Goal: Task Accomplishment & Management: Manage account settings

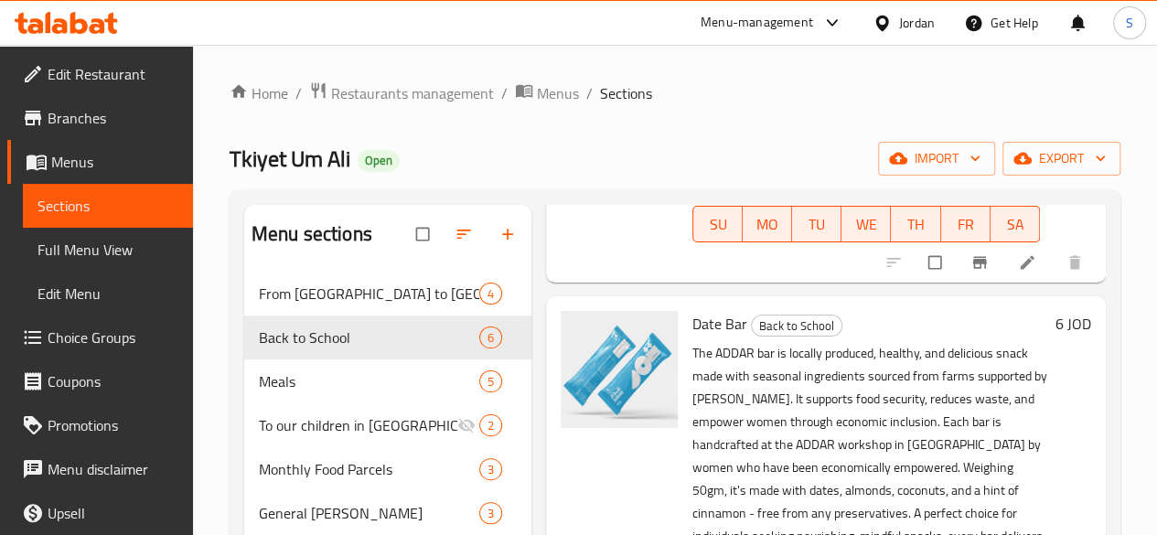
scroll to position [449, 0]
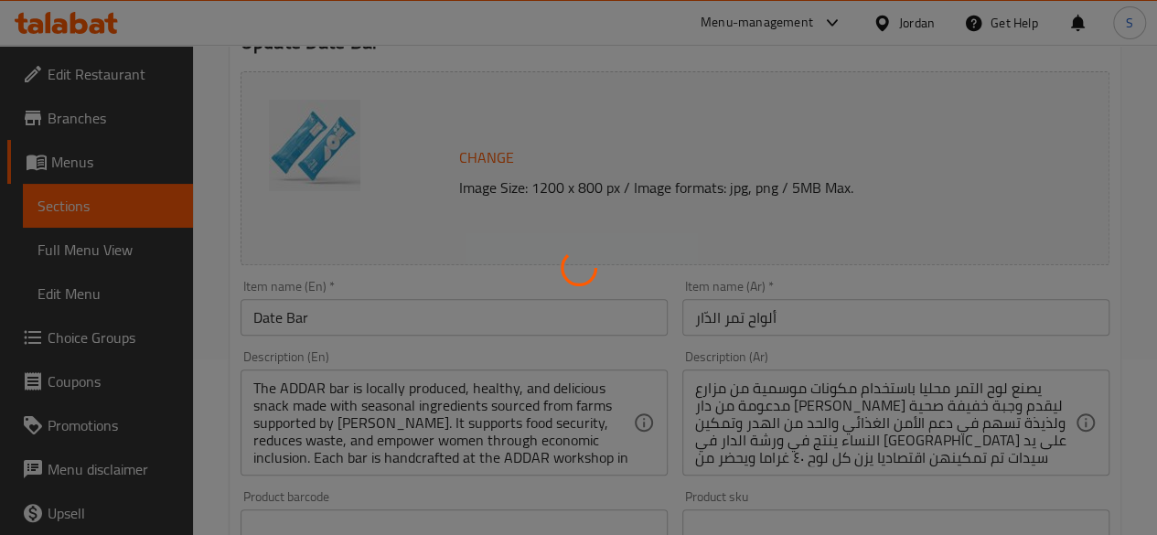
scroll to position [183, 0]
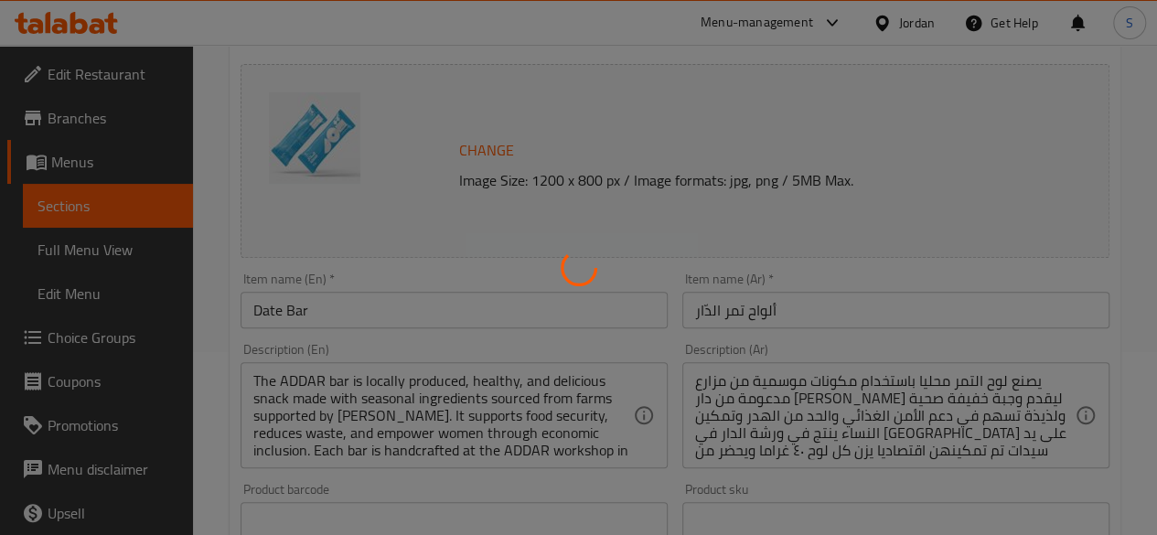
click at [274, 315] on div at bounding box center [578, 267] width 1157 height 535
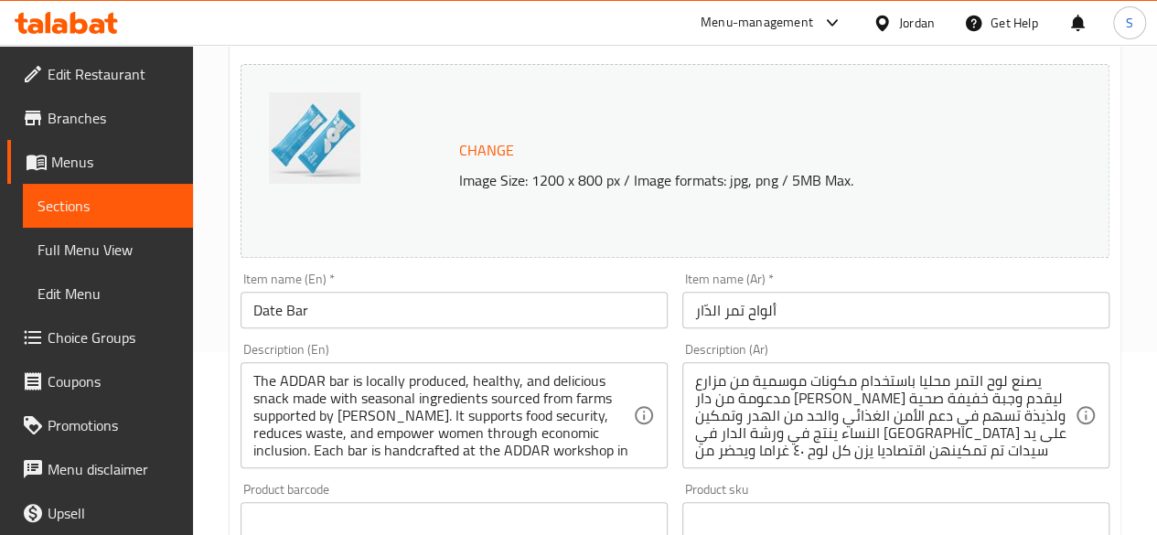
click at [260, 310] on input "Date Bar" at bounding box center [453, 310] width 427 height 37
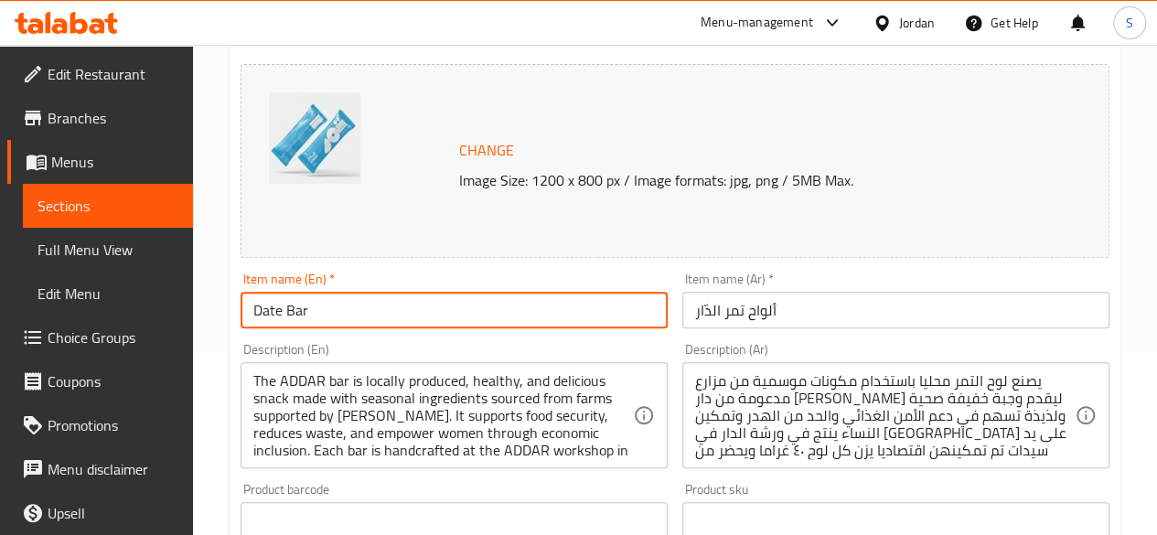
click at [254, 314] on input "Date Bar" at bounding box center [453, 310] width 427 height 37
click at [402, 304] on input "Pack of Date Bar" at bounding box center [453, 310] width 427 height 37
type input "Pack of Date Bar (12 Bars)"
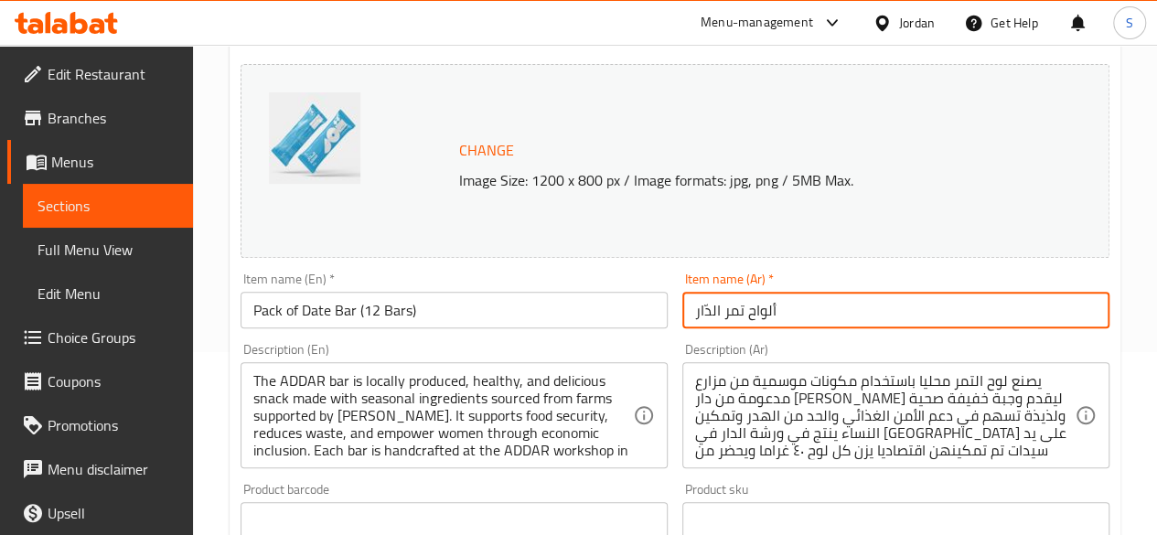
click at [819, 321] on input "ألواح تمر الدّار" at bounding box center [895, 310] width 427 height 37
type input "أ"
type input "علبة من ألواح تمر الدار (12 لوح)"
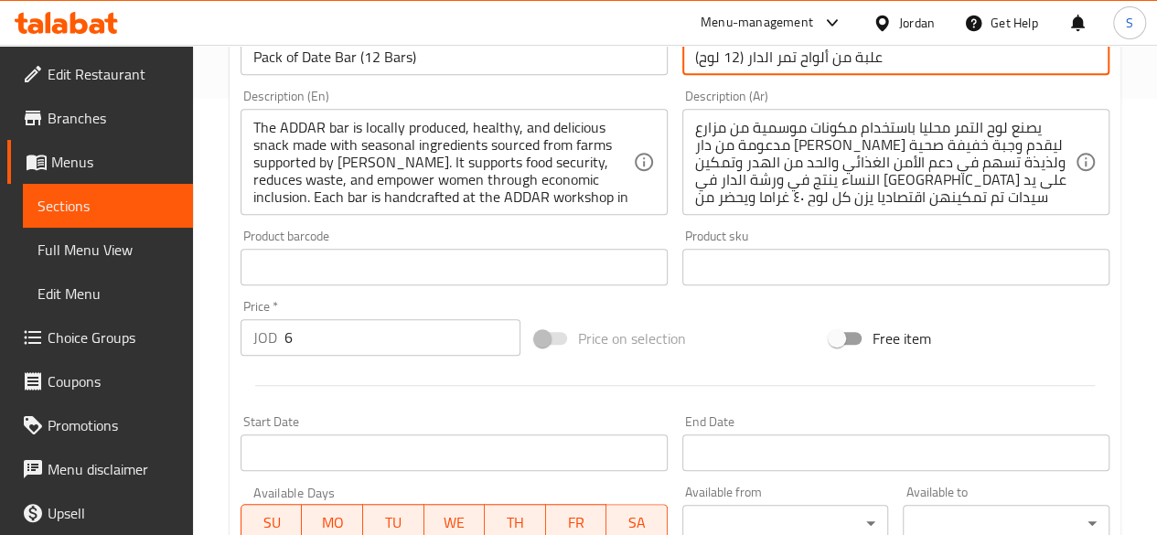
scroll to position [457, 0]
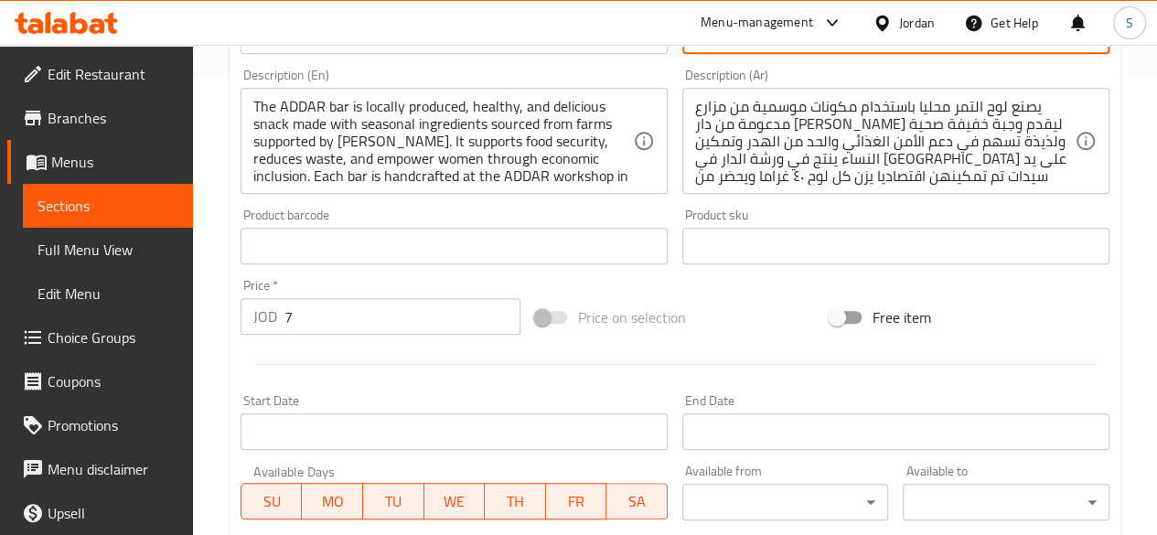
click at [499, 310] on input "7" at bounding box center [402, 316] width 236 height 37
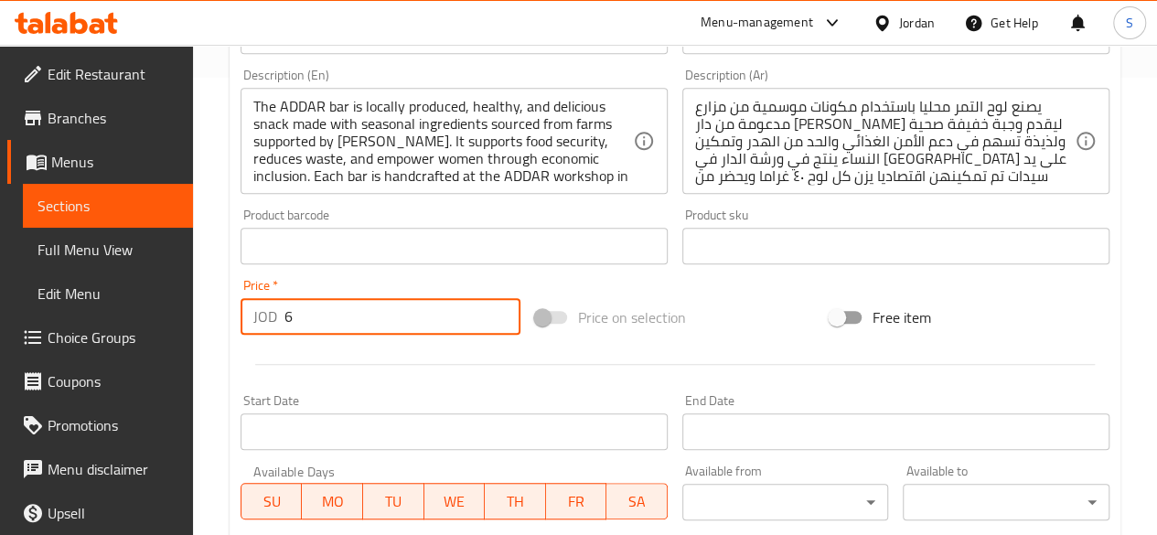
click at [501, 319] on input "6" at bounding box center [402, 316] width 236 height 37
click at [501, 319] on input "5" at bounding box center [402, 316] width 236 height 37
click at [501, 319] on input "4" at bounding box center [402, 316] width 236 height 37
type input "3"
click at [501, 319] on input "3" at bounding box center [402, 316] width 236 height 37
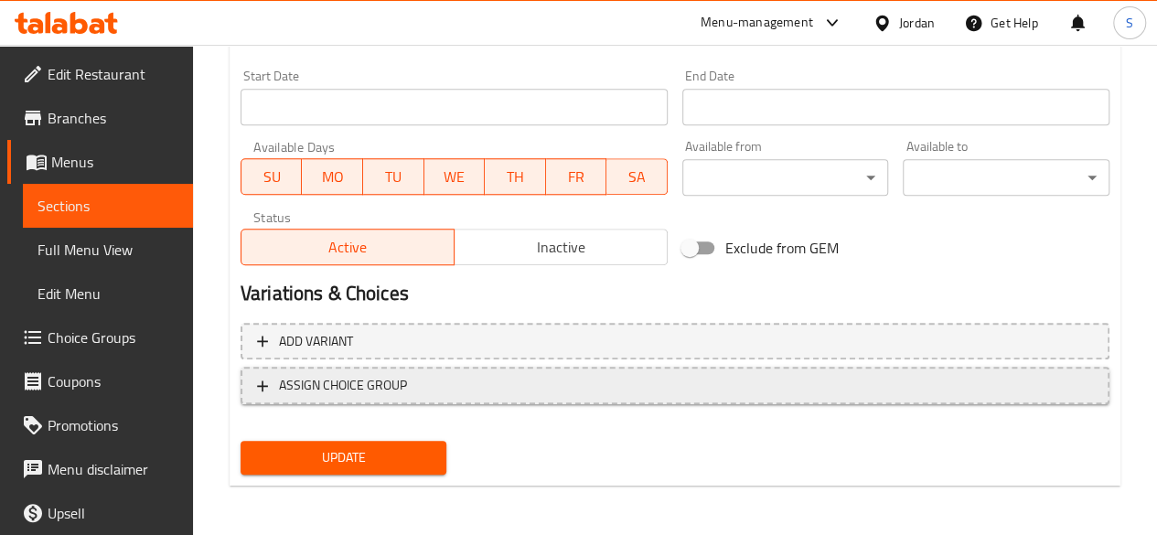
scroll to position [784, 0]
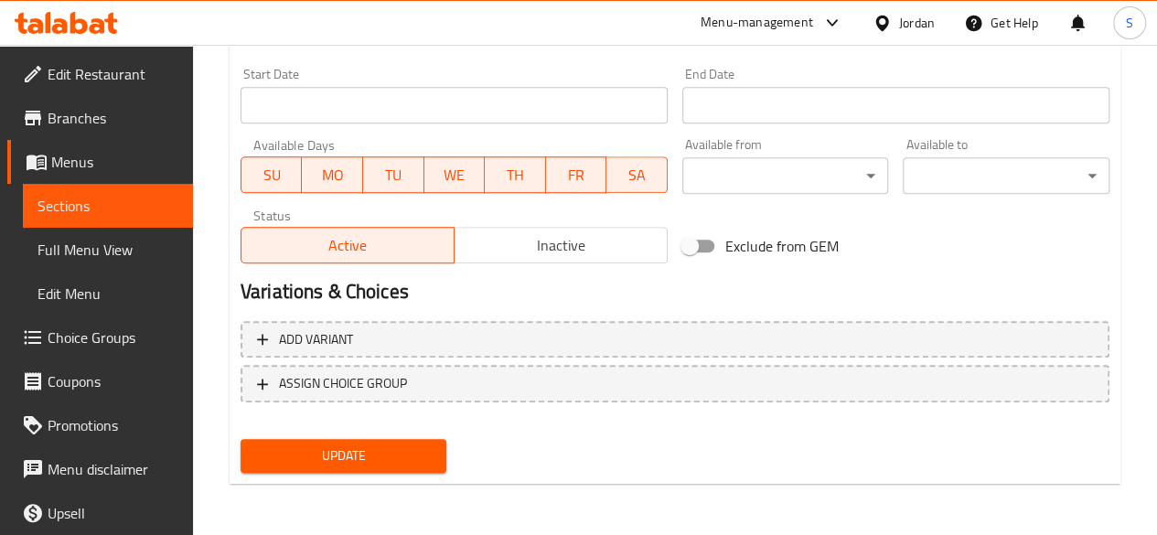
click at [406, 454] on span "Update" at bounding box center [343, 455] width 177 height 23
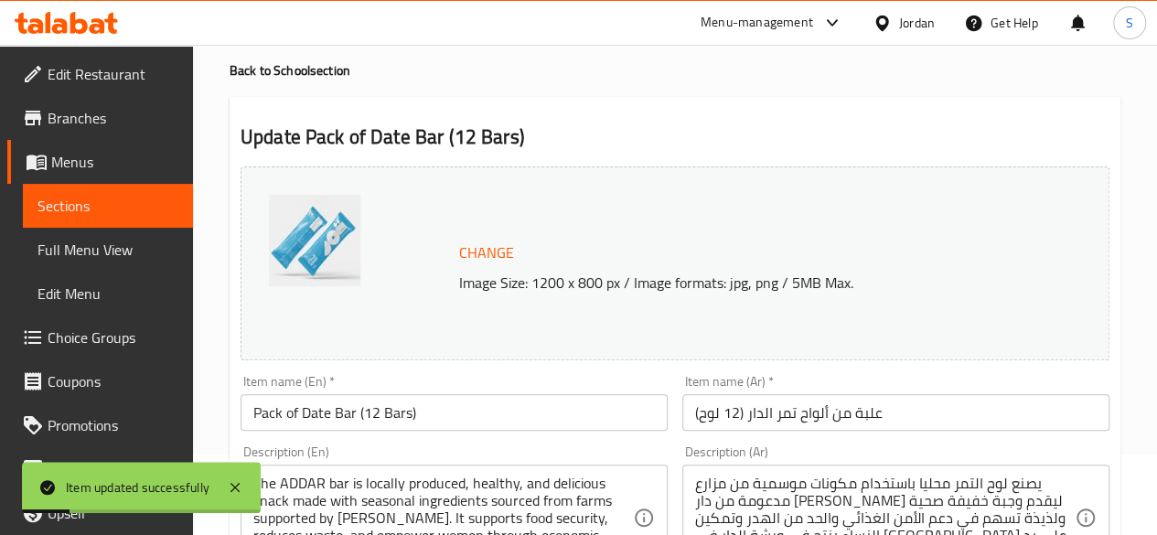
scroll to position [0, 0]
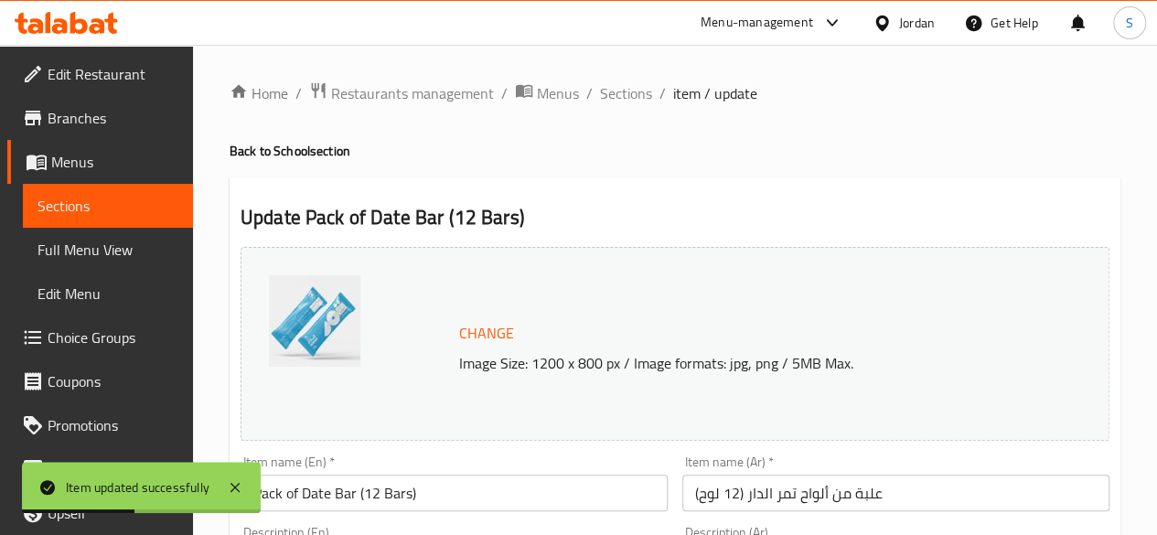
click at [311, 336] on img at bounding box center [314, 320] width 91 height 91
click at [479, 328] on span "Change" at bounding box center [486, 333] width 55 height 27
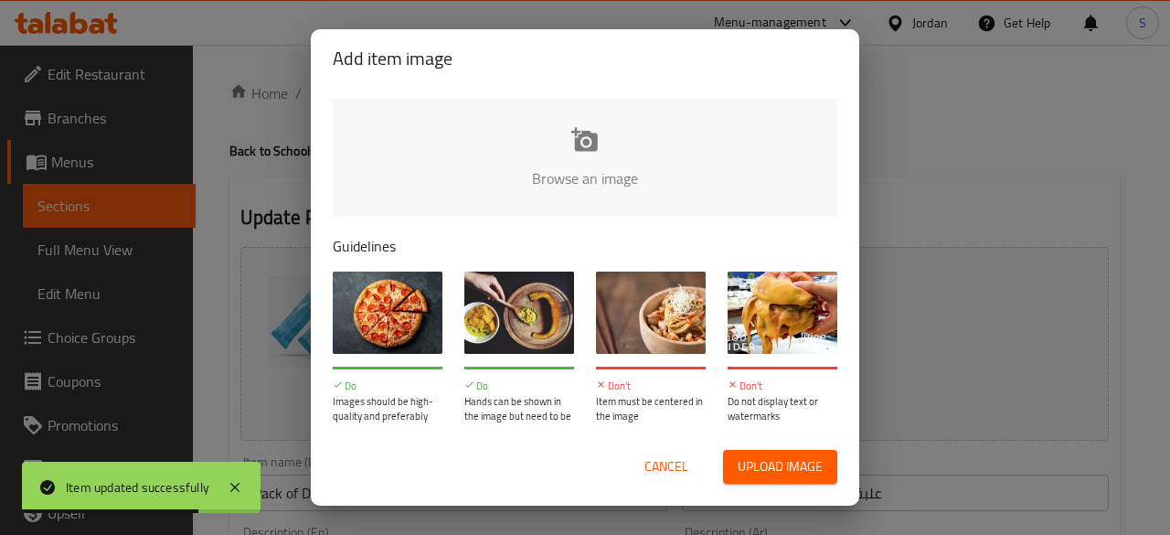
type input "C:\fakepath\Date Bar - New image.jpg"
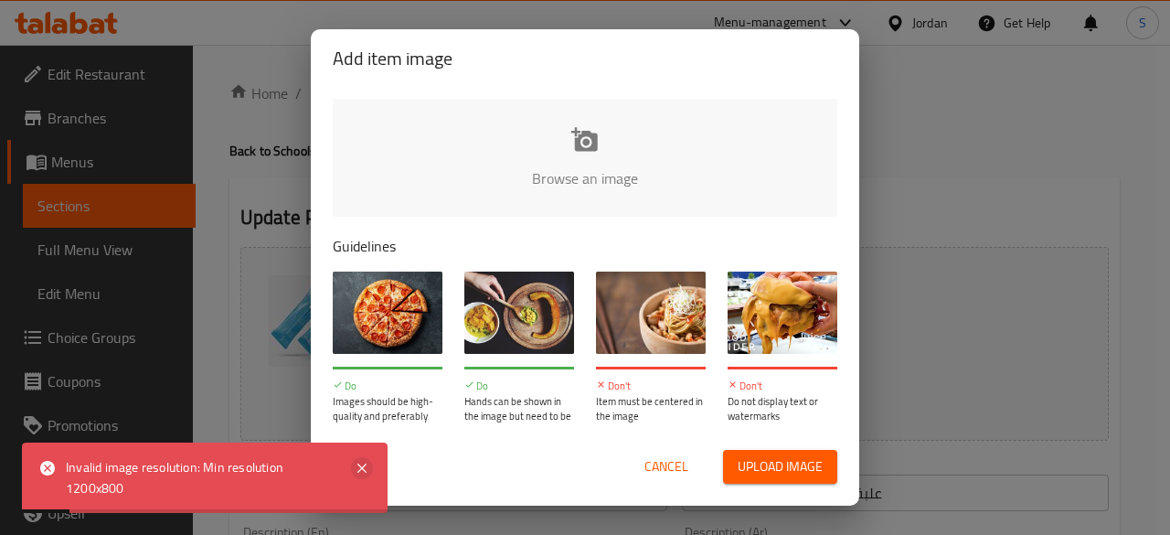
click at [351, 472] on icon at bounding box center [362, 468] width 22 height 22
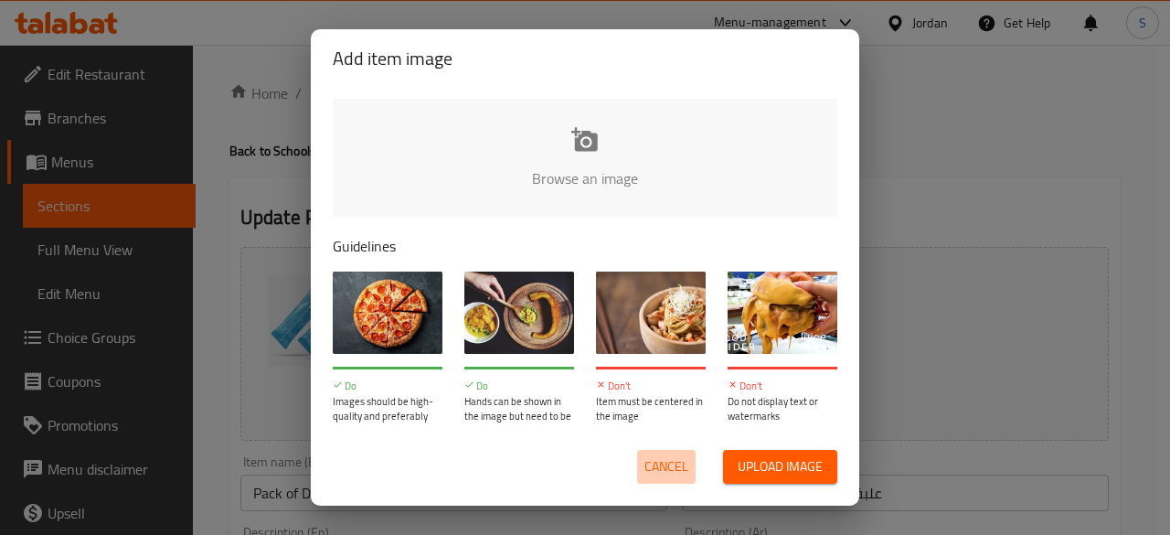
click at [680, 471] on span "Cancel" at bounding box center [667, 466] width 44 height 23
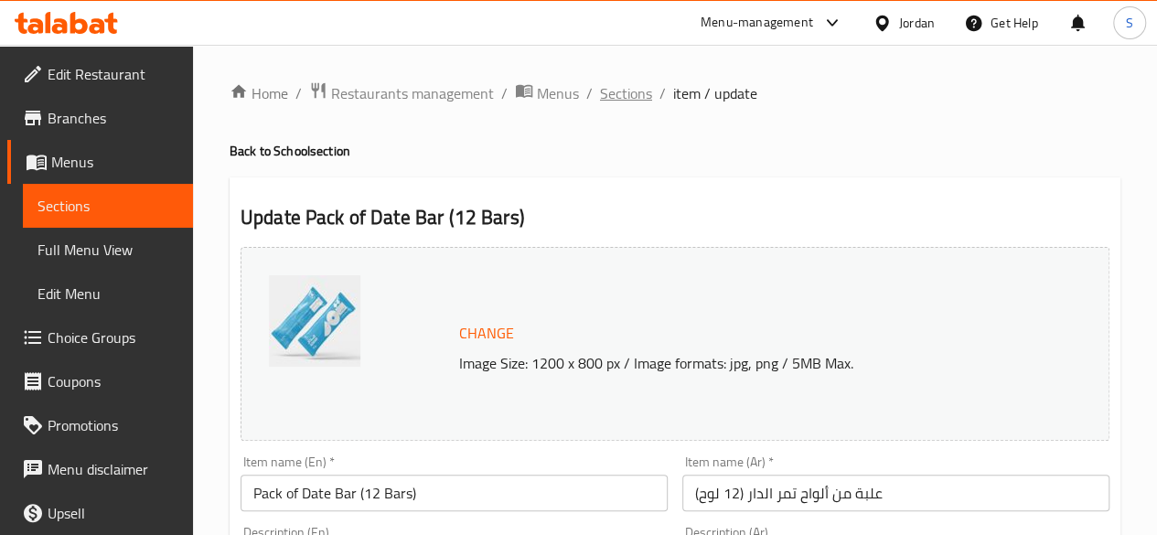
click at [631, 91] on span "Sections" at bounding box center [626, 93] width 52 height 22
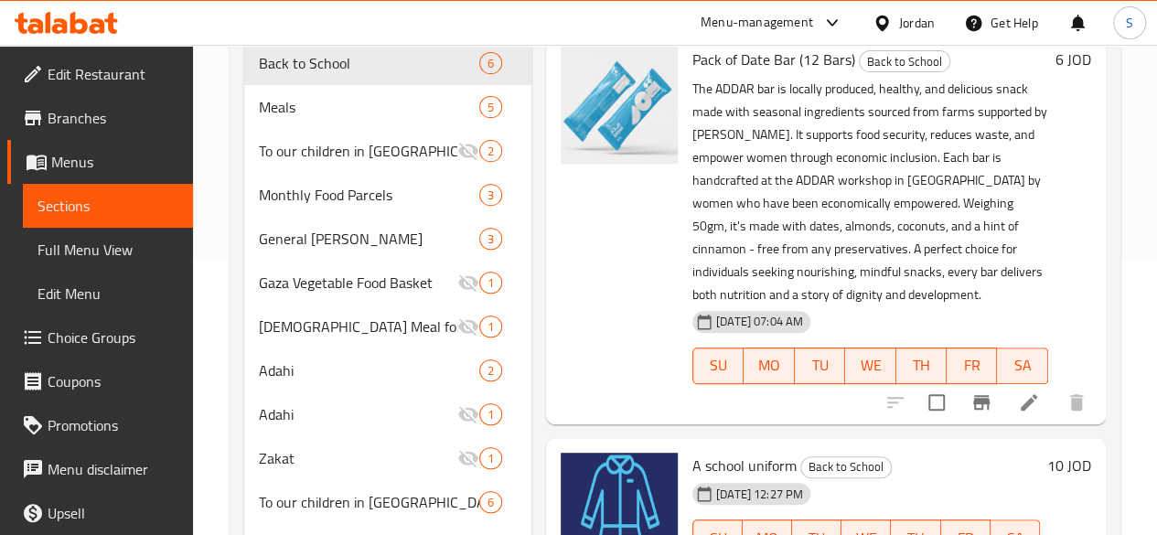
scroll to position [175, 0]
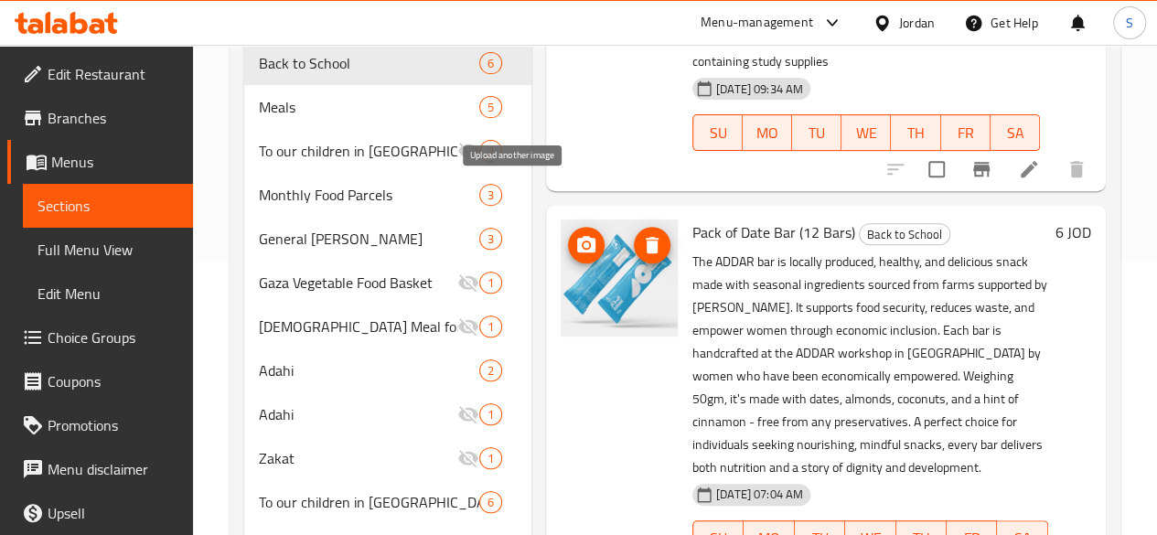
click at [577, 236] on icon "upload picture" at bounding box center [586, 244] width 18 height 16
